Goal: Transaction & Acquisition: Purchase product/service

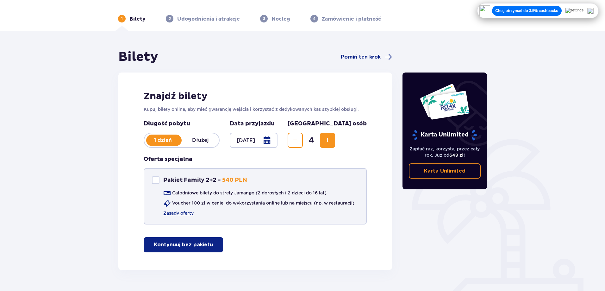
scroll to position [35, 0]
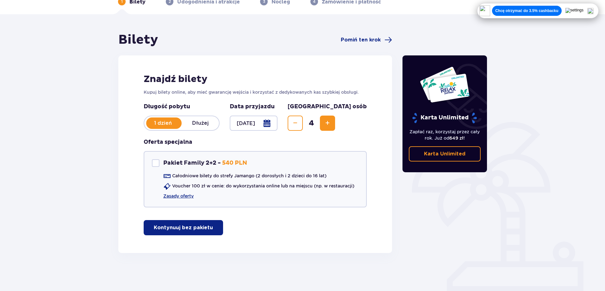
click at [183, 224] on button "Kontynuuj bez pakietu" at bounding box center [183, 227] width 79 height 15
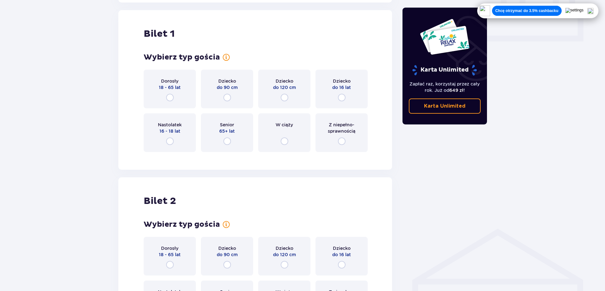
scroll to position [288, 0]
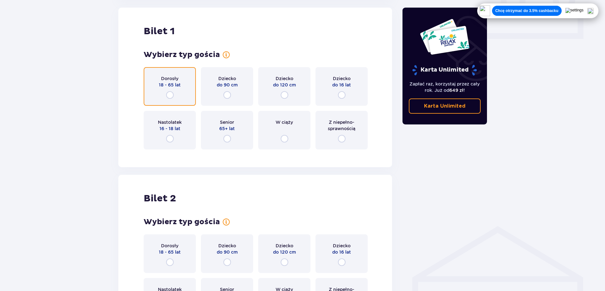
click at [171, 95] on input "radio" at bounding box center [170, 95] width 8 height 8
radio input "true"
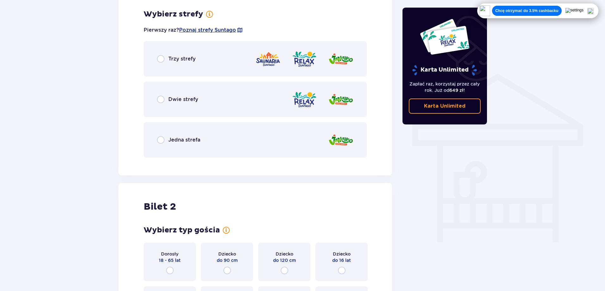
scroll to position [443, 0]
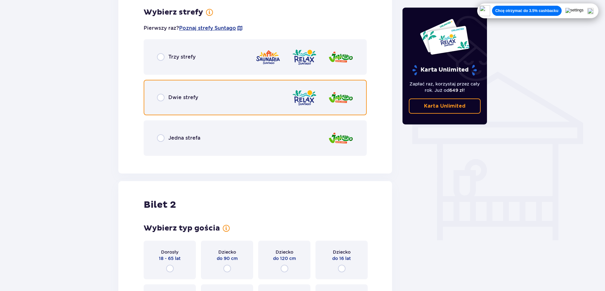
click at [163, 97] on input "radio" at bounding box center [161, 98] width 8 height 8
radio input "true"
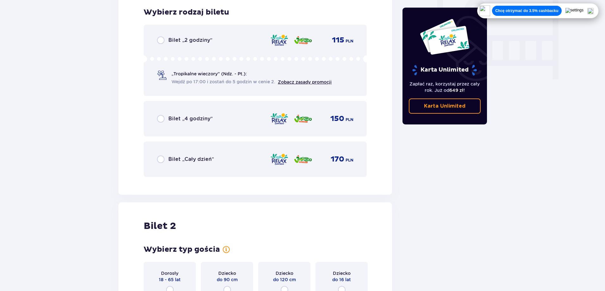
scroll to position [572, 0]
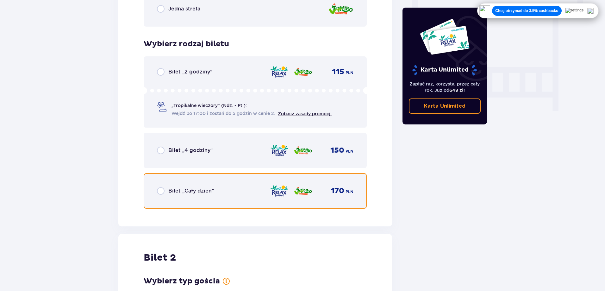
click at [159, 189] on input "radio" at bounding box center [161, 191] width 8 height 8
radio input "true"
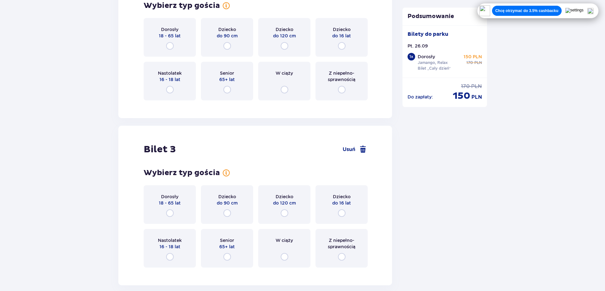
scroll to position [798, 0]
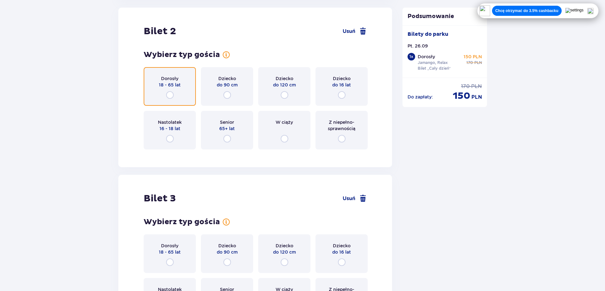
click at [169, 94] on input "radio" at bounding box center [170, 95] width 8 height 8
radio input "true"
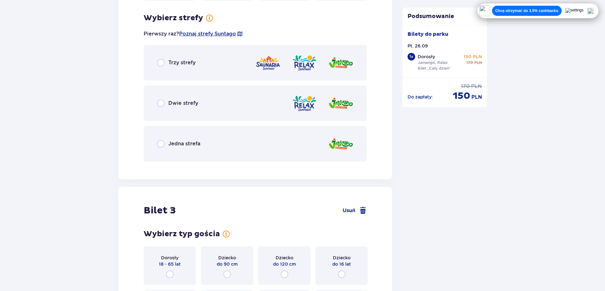
scroll to position [953, 0]
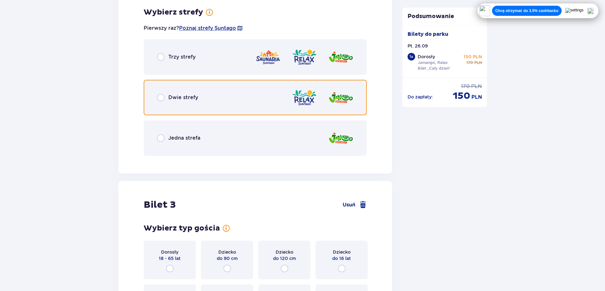
click at [163, 99] on input "radio" at bounding box center [161, 98] width 8 height 8
radio input "true"
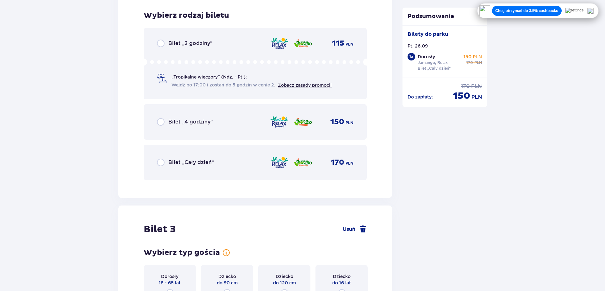
scroll to position [1114, 0]
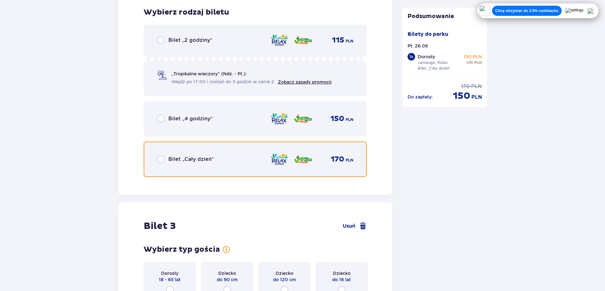
click at [161, 156] on input "radio" at bounding box center [161, 159] width 8 height 8
radio input "true"
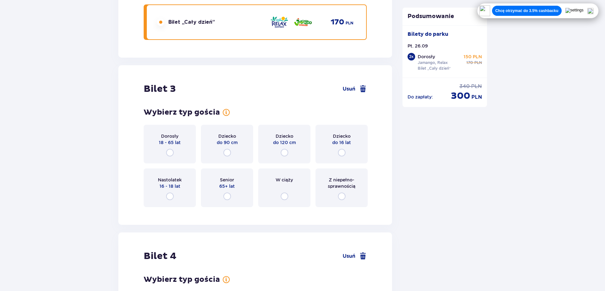
scroll to position [1308, 0]
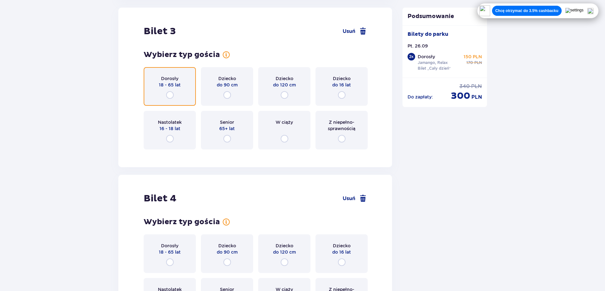
click at [173, 96] on input "radio" at bounding box center [170, 95] width 8 height 8
radio input "true"
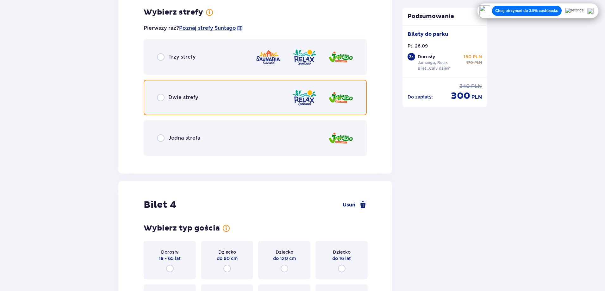
click at [160, 101] on input "radio" at bounding box center [161, 98] width 8 height 8
radio input "true"
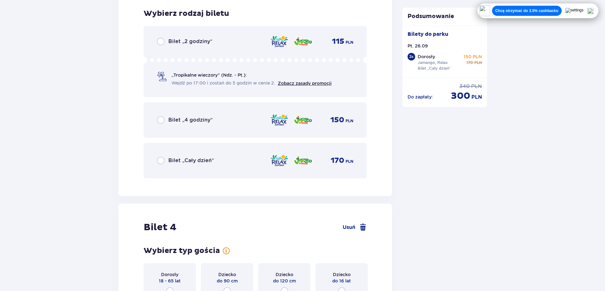
scroll to position [1624, 0]
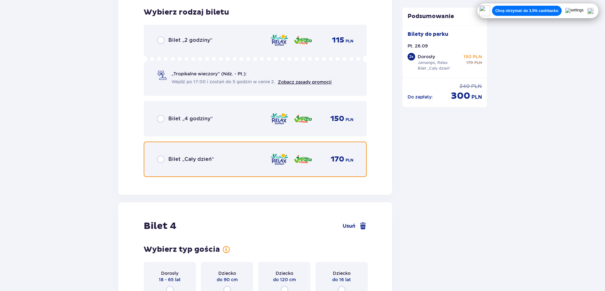
click at [162, 159] on input "radio" at bounding box center [161, 159] width 8 height 8
radio input "true"
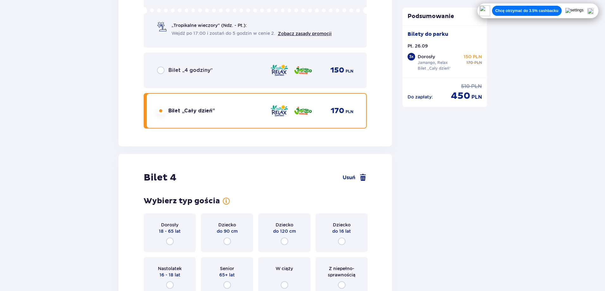
scroll to position [1763, 0]
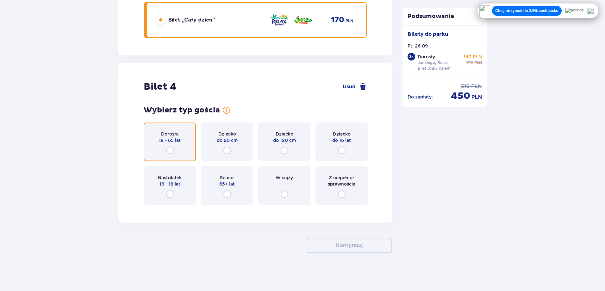
click at [169, 151] on input "radio" at bounding box center [170, 151] width 8 height 8
radio input "true"
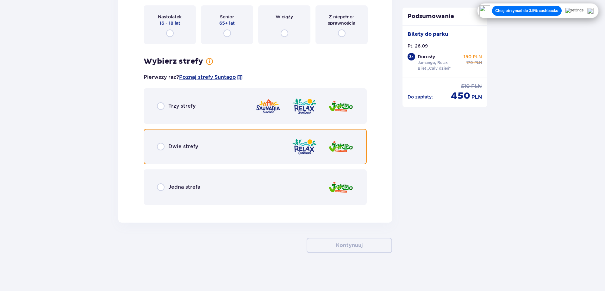
click at [161, 148] on input "radio" at bounding box center [161, 147] width 8 height 8
radio input "true"
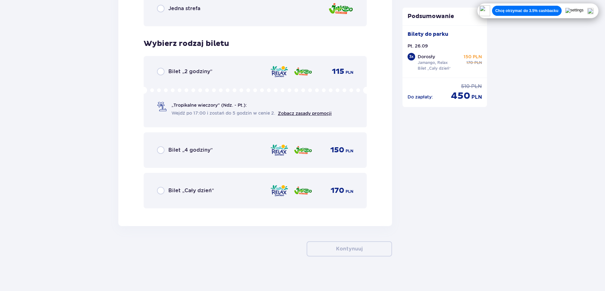
scroll to position [2106, 0]
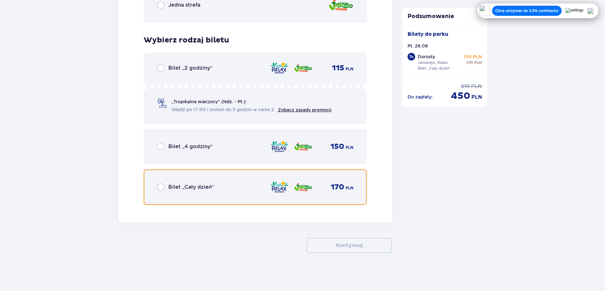
click at [161, 187] on input "radio" at bounding box center [161, 187] width 8 height 8
radio input "true"
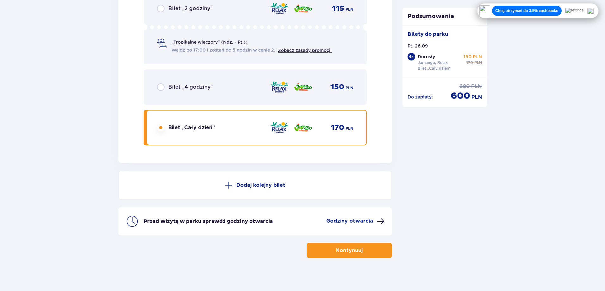
scroll to position [2170, 0]
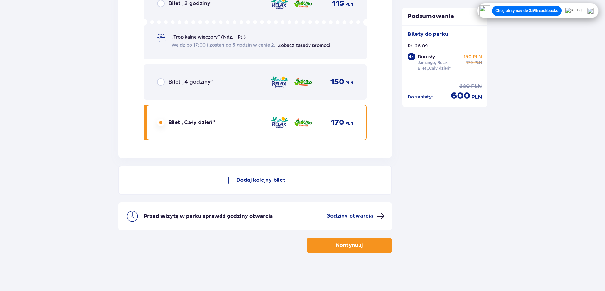
click at [351, 246] on p "Kontynuuj" at bounding box center [349, 245] width 27 height 7
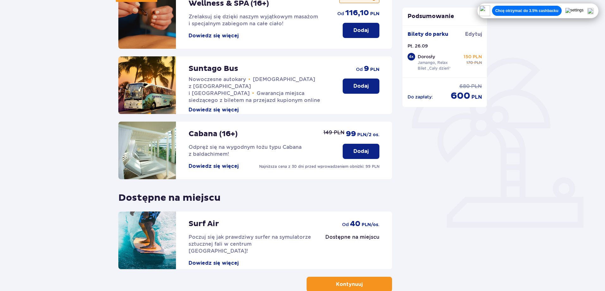
scroll to position [138, 0]
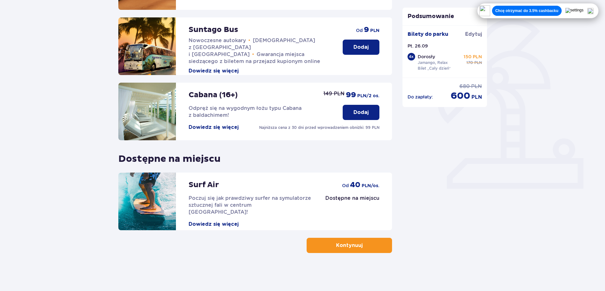
click at [352, 243] on p "Kontynuuj" at bounding box center [349, 245] width 27 height 7
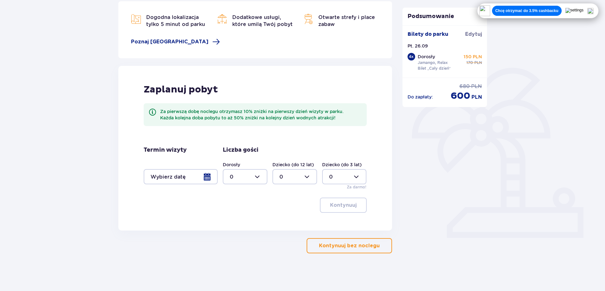
scroll to position [90, 0]
click at [356, 244] on p "Kontynuuj bez noclegu" at bounding box center [349, 245] width 61 height 7
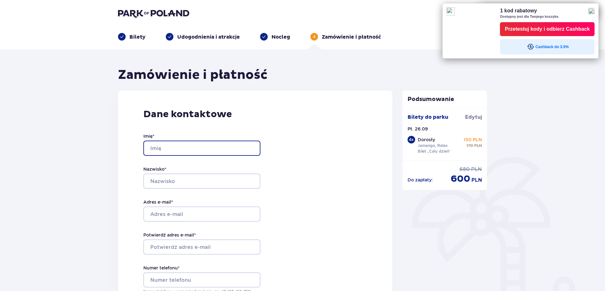
click at [218, 148] on input "Imię *" at bounding box center [201, 148] width 117 height 15
type input "W"
type input "Kacper"
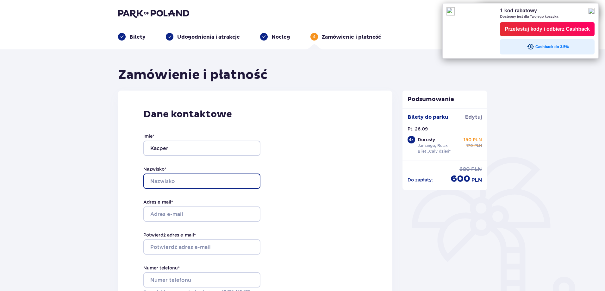
type input "Gajzler"
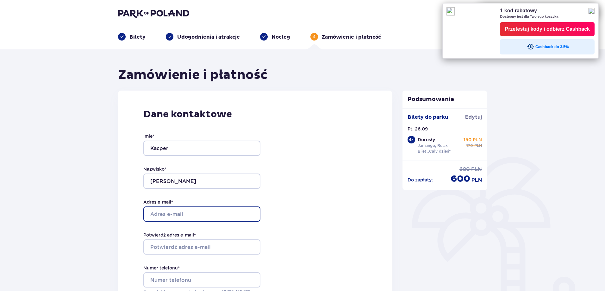
type input "matriks1223@gmail.com"
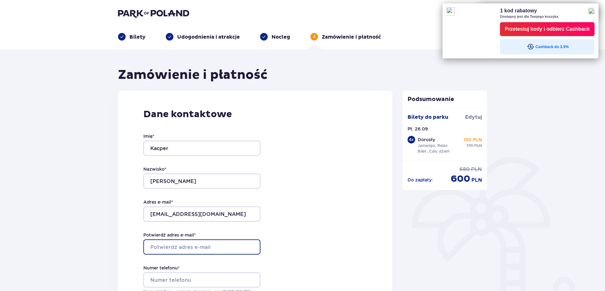
type input "matriks1223@gmail.com"
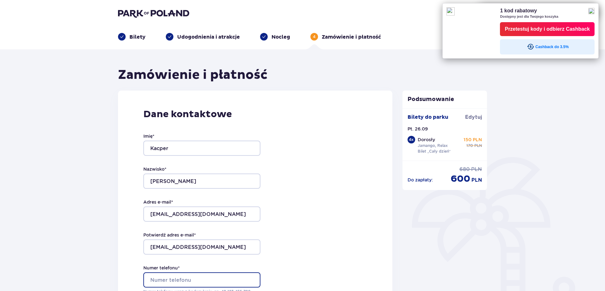
type input "531393929"
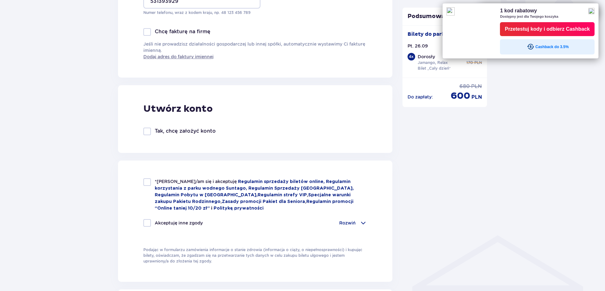
scroll to position [285, 0]
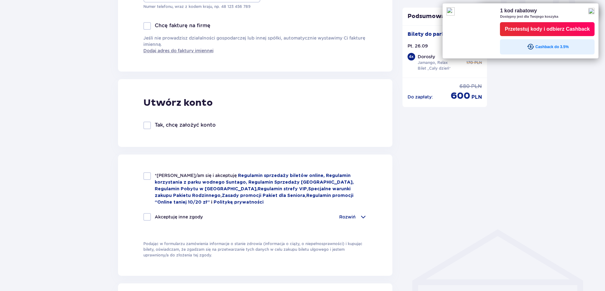
click at [149, 177] on div at bounding box center [147, 176] width 8 height 8
checkbox input "true"
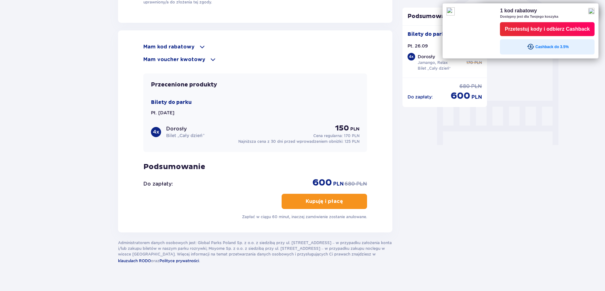
scroll to position [538, 0]
click at [546, 31] on div "Przetestuj kody i odbierz Cashback" at bounding box center [547, 28] width 85 height 9
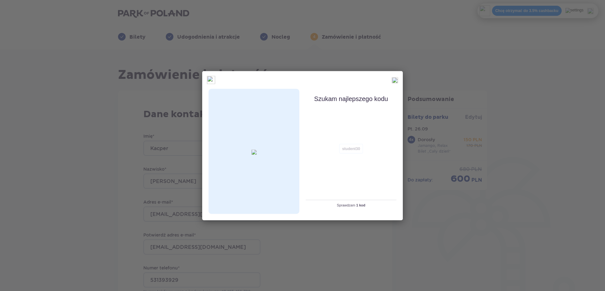
scroll to position [0, 0]
type input "student30"
drag, startPoint x: 361, startPoint y: 151, endPoint x: 335, endPoint y: 151, distance: 26.3
click at [335, 151] on div "student30" at bounding box center [352, 148] width 91 height 13
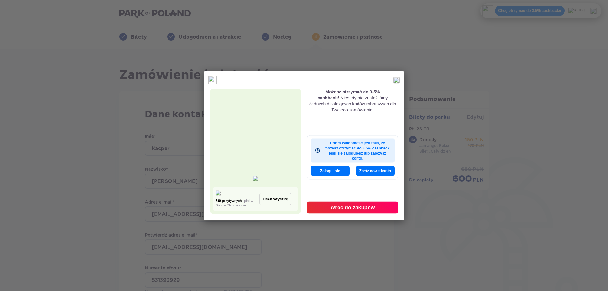
click at [397, 81] on img at bounding box center [396, 80] width 6 height 6
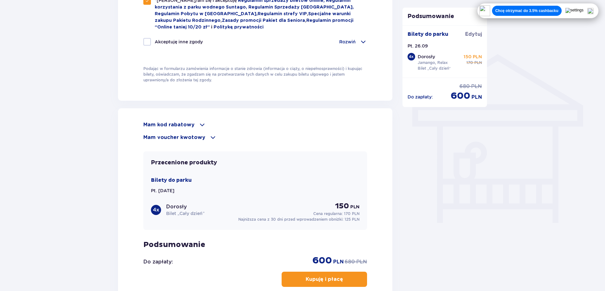
scroll to position [507, 0]
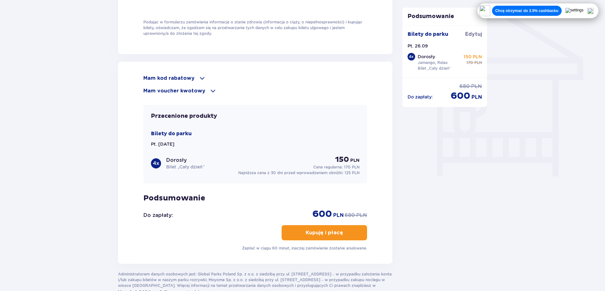
click at [315, 232] on p "Kupuję i płacę" at bounding box center [324, 232] width 37 height 7
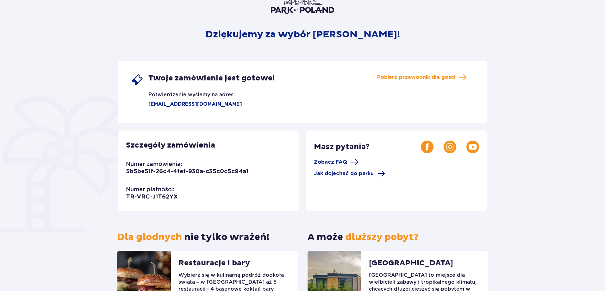
scroll to position [63, 0]
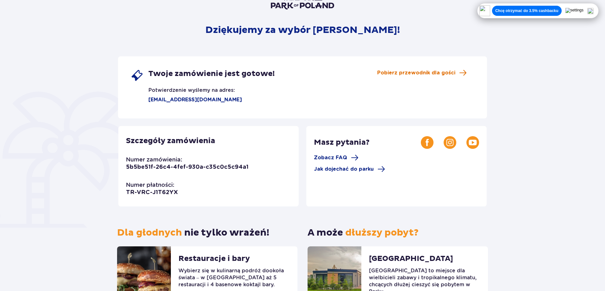
click at [402, 74] on span "Pobierz przewodnik dla gości" at bounding box center [416, 72] width 78 height 7
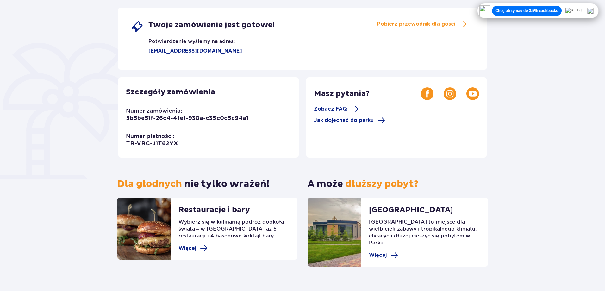
scroll to position [119, 0]
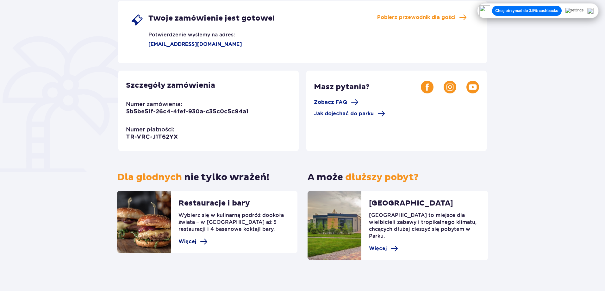
click at [183, 241] on span "Więcej" at bounding box center [188, 241] width 18 height 7
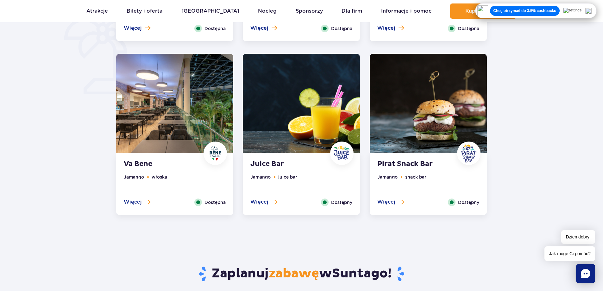
scroll to position [285, 0]
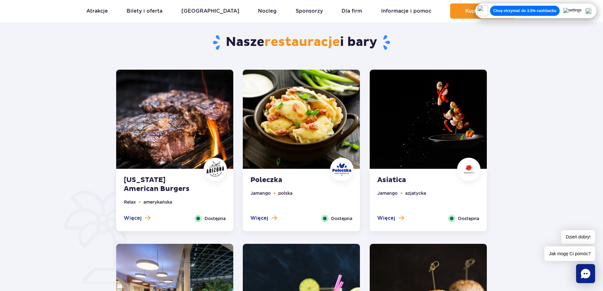
click at [178, 191] on strong "Arizona American Burgers" at bounding box center [162, 185] width 77 height 18
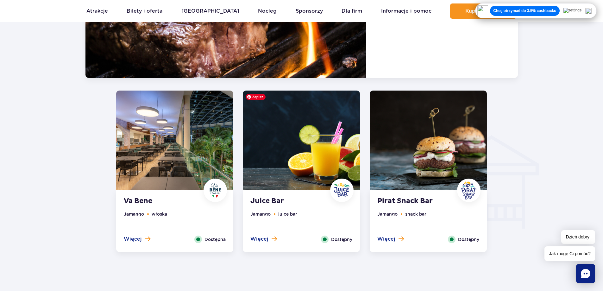
scroll to position [682, 0]
